Goal: Information Seeking & Learning: Learn about a topic

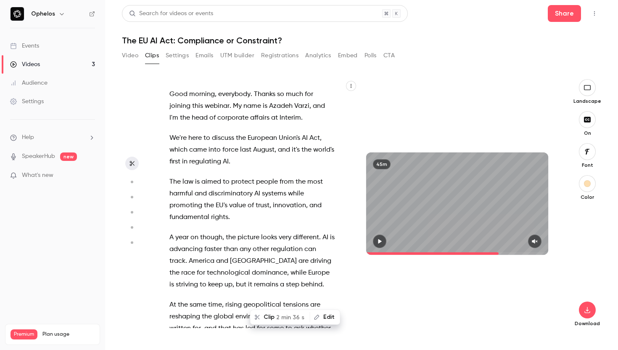
scroll to position [8148, 0]
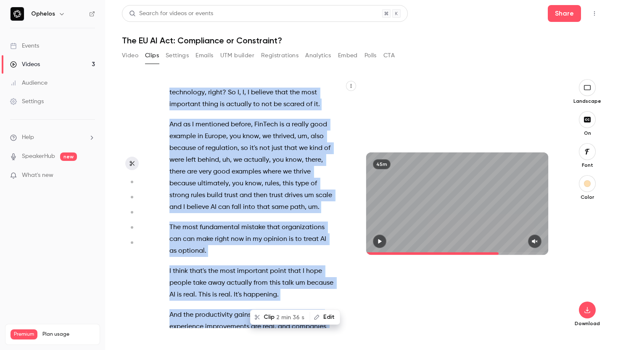
click at [59, 47] on link "Events" at bounding box center [52, 46] width 105 height 19
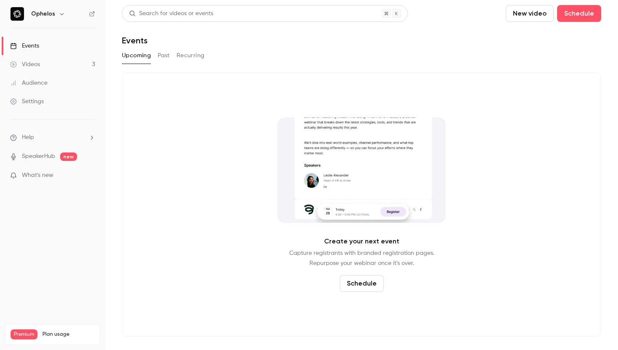
click at [60, 60] on link "Videos 3" at bounding box center [52, 64] width 105 height 19
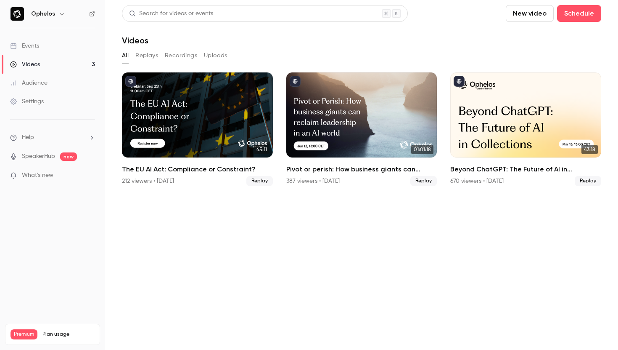
click at [53, 48] on link "Events" at bounding box center [52, 46] width 105 height 19
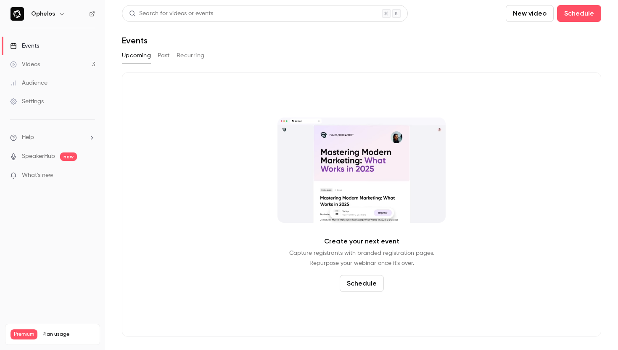
click at [169, 53] on button "Past" at bounding box center [164, 55] width 12 height 13
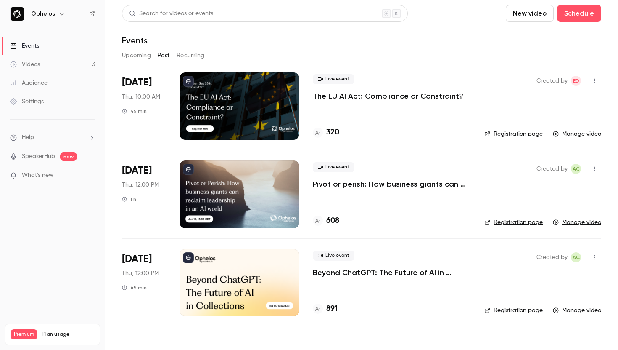
click at [322, 93] on p "The EU AI Act: Compliance or Constraint?" at bounding box center [388, 96] width 151 height 10
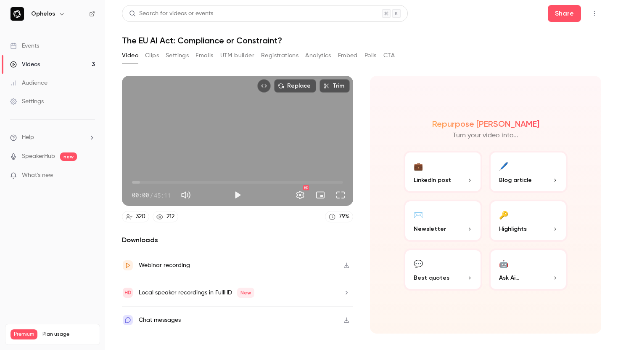
click at [153, 55] on button "Clips" at bounding box center [152, 55] width 14 height 13
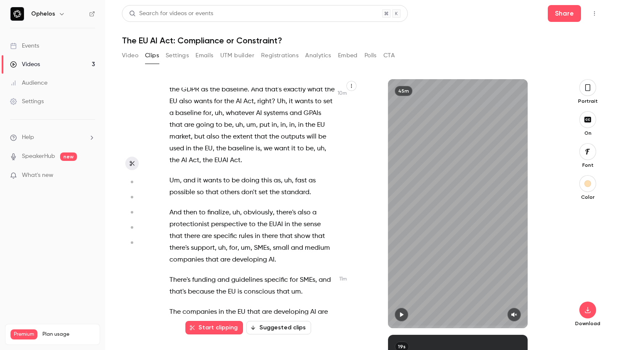
scroll to position [2604, 0]
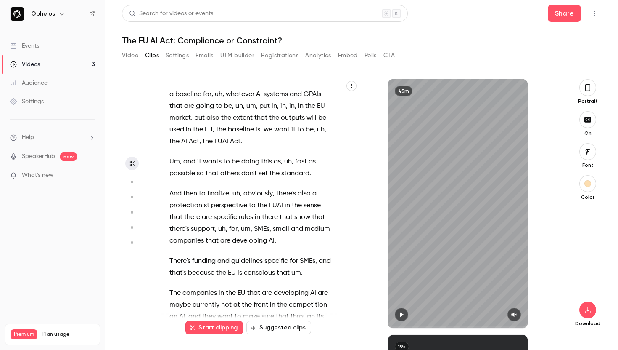
click at [233, 236] on div "Good morning , everybody . Thanks so much for joining this webinar . My name is…" at bounding box center [256, 207] width 195 height 240
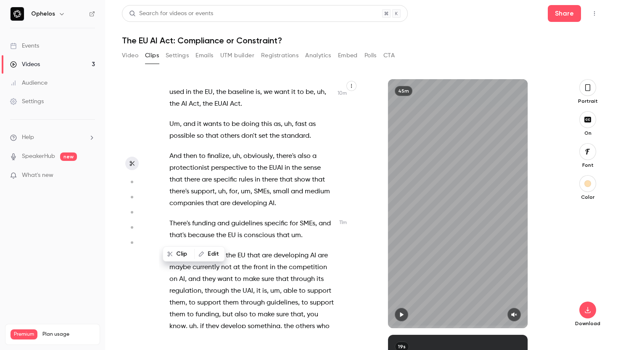
scroll to position [2642, 0]
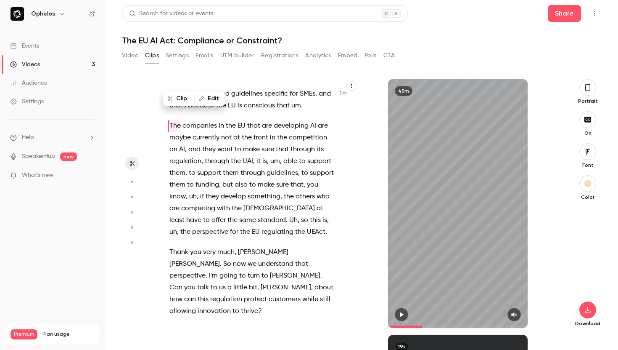
click at [244, 293] on span "protect" at bounding box center [255, 299] width 23 height 12
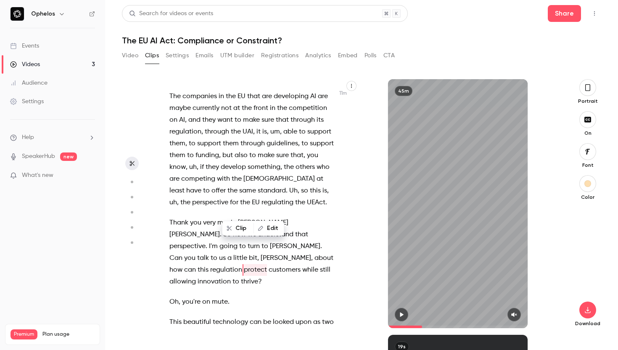
scroll to position [2804, 0]
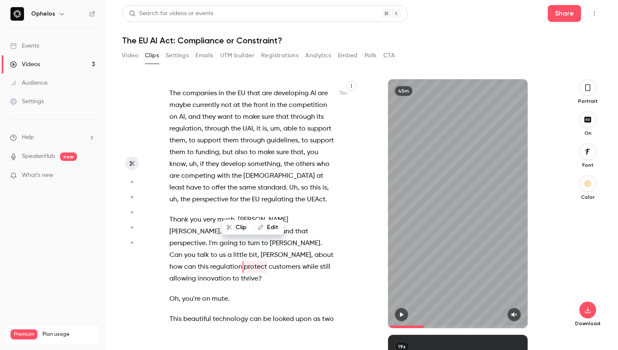
type input "*****"
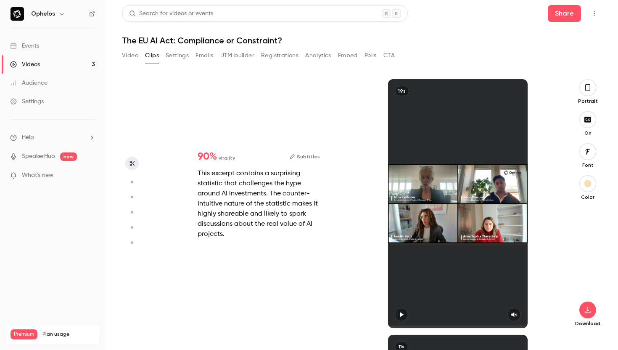
scroll to position [0, 0]
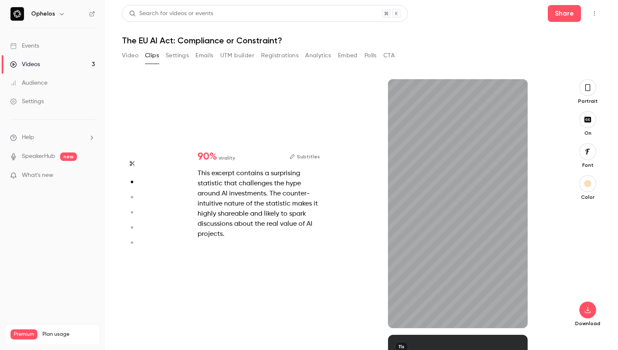
type input "*"
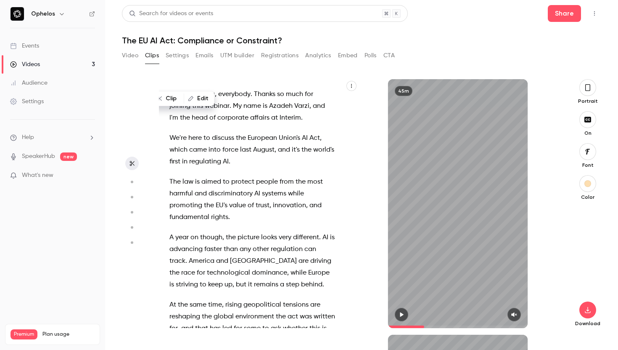
type input "*****"
type input "*"
type input "*****"
type input "*"
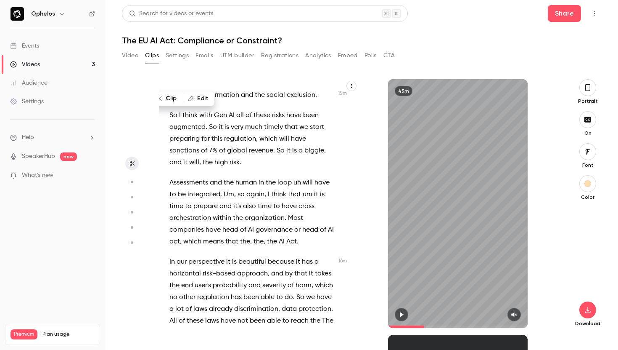
scroll to position [3642, 0]
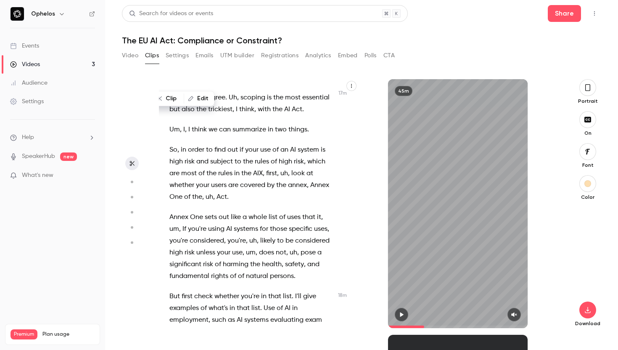
click at [197, 223] on span "you're" at bounding box center [197, 229] width 19 height 12
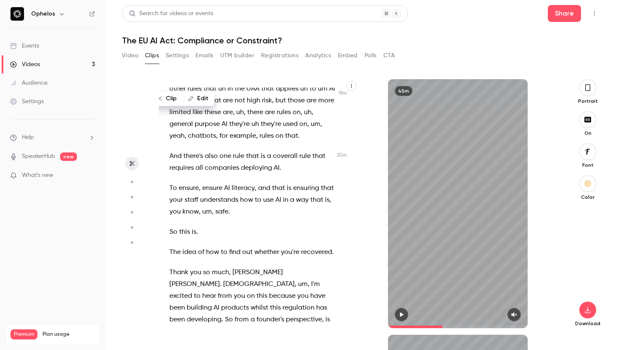
scroll to position [4749, 0]
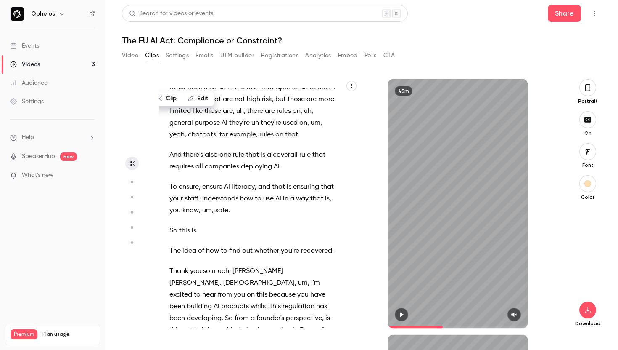
click at [172, 344] on span "This" at bounding box center [175, 350] width 12 height 12
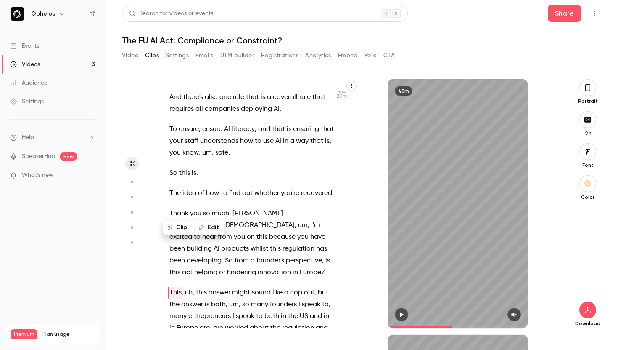
scroll to position [4809, 0]
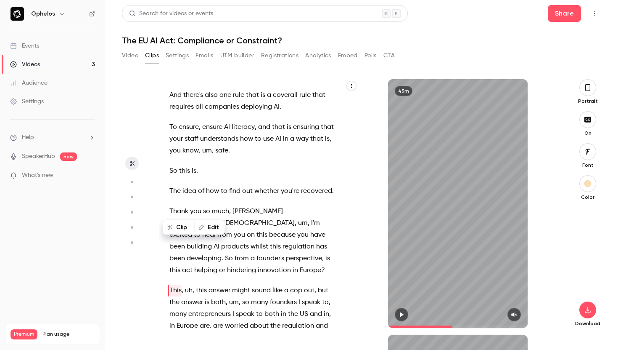
click at [403, 313] on icon "button" at bounding box center [401, 314] width 7 height 6
click at [226, 252] on span "So" at bounding box center [229, 258] width 8 height 12
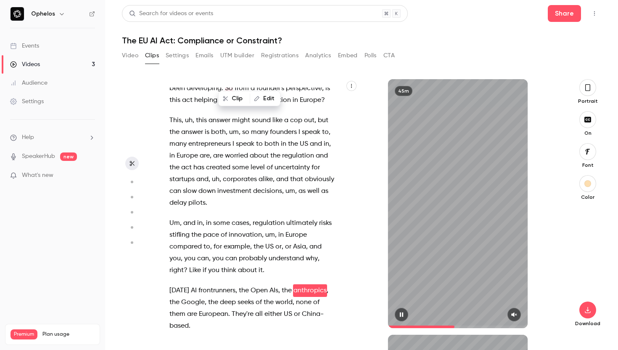
scroll to position [4991, 0]
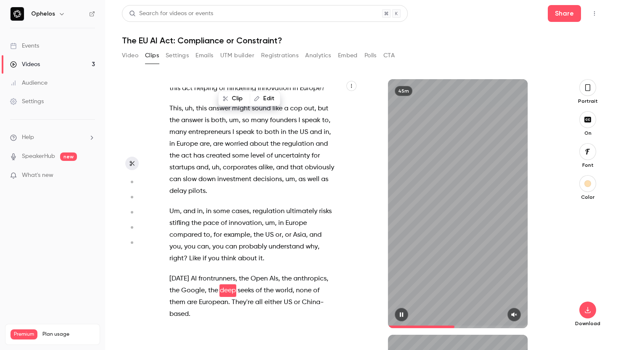
click at [401, 313] on icon "button" at bounding box center [401, 314] width 3 height 5
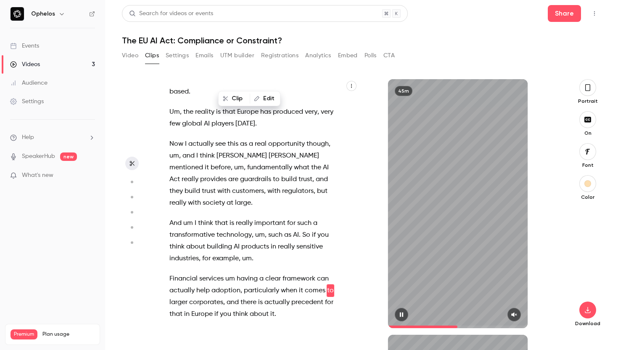
scroll to position [5225, 0]
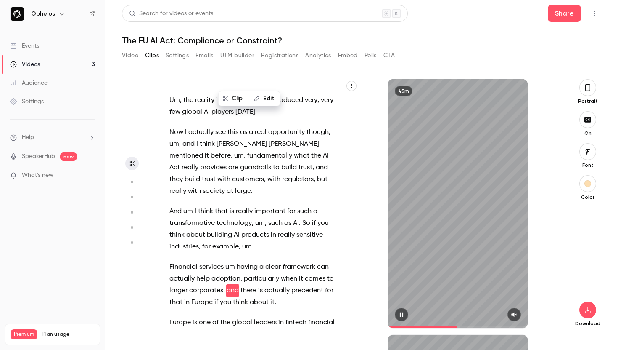
click at [401, 313] on icon "button" at bounding box center [401, 314] width 7 height 6
type input "****"
